Goal: Task Accomplishment & Management: Use online tool/utility

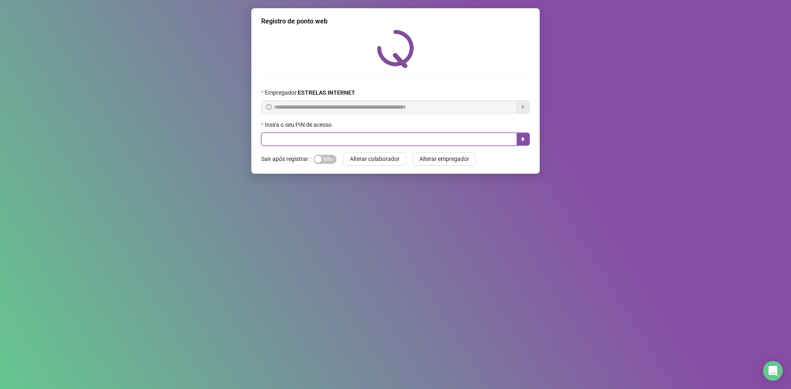
click at [428, 138] on input "text" at bounding box center [389, 139] width 256 height 13
type input "*****"
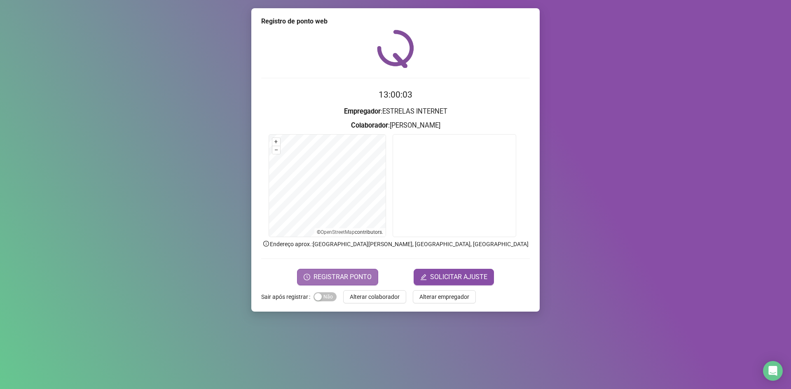
click at [348, 275] on span "REGISTRAR PONTO" at bounding box center [343, 277] width 58 height 10
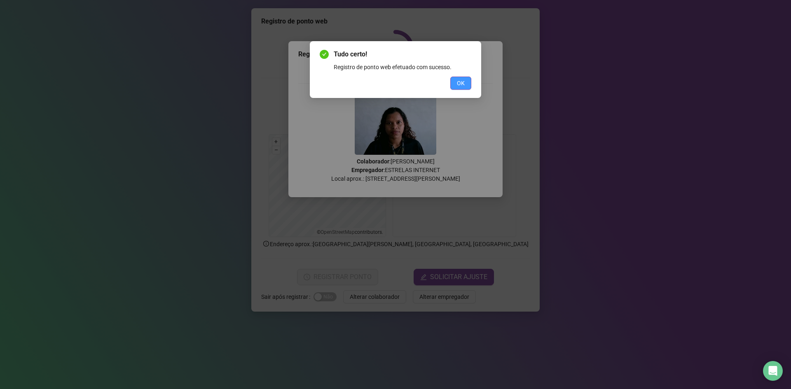
click at [459, 81] on span "OK" at bounding box center [461, 83] width 8 height 9
